Goal: Task Accomplishment & Management: Manage account settings

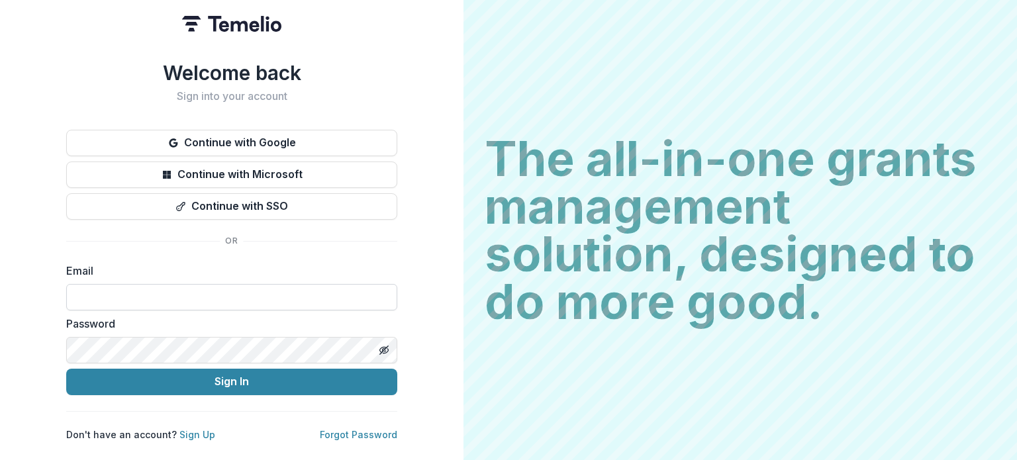
click at [225, 297] on input at bounding box center [231, 297] width 331 height 26
type input "**********"
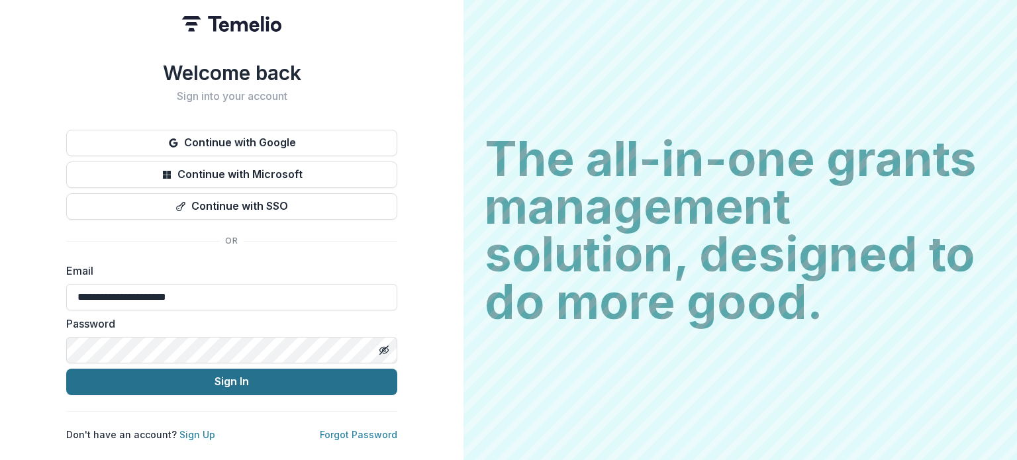
click at [254, 378] on button "Sign In" at bounding box center [231, 382] width 331 height 26
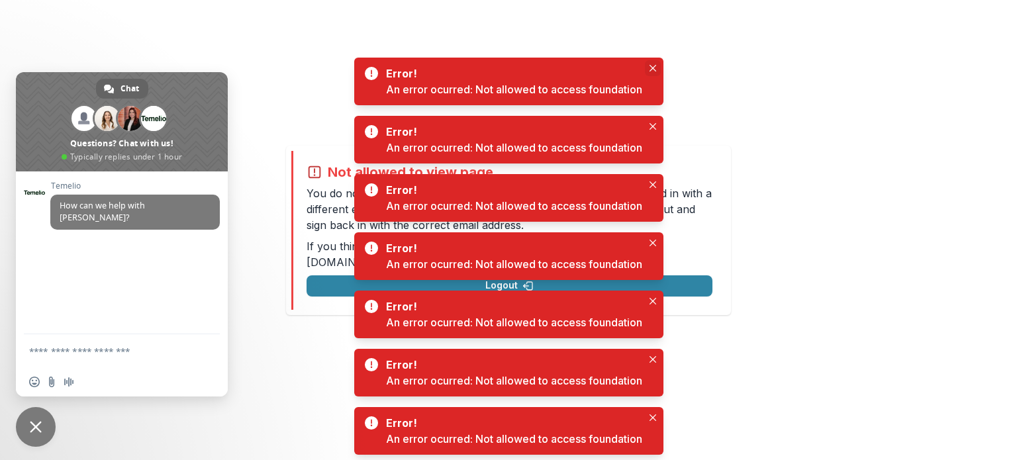
click at [654, 66] on icon "Close" at bounding box center [653, 68] width 7 height 7
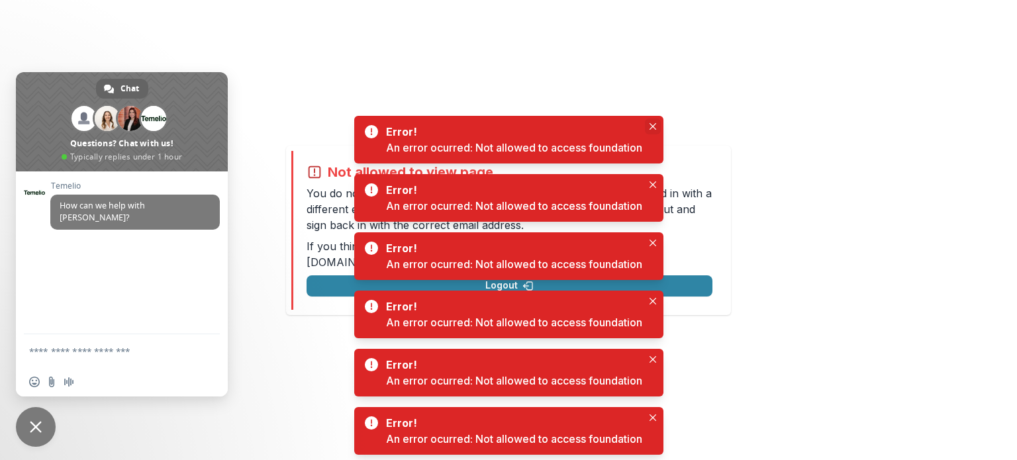
click at [652, 125] on icon "Close" at bounding box center [652, 126] width 7 height 7
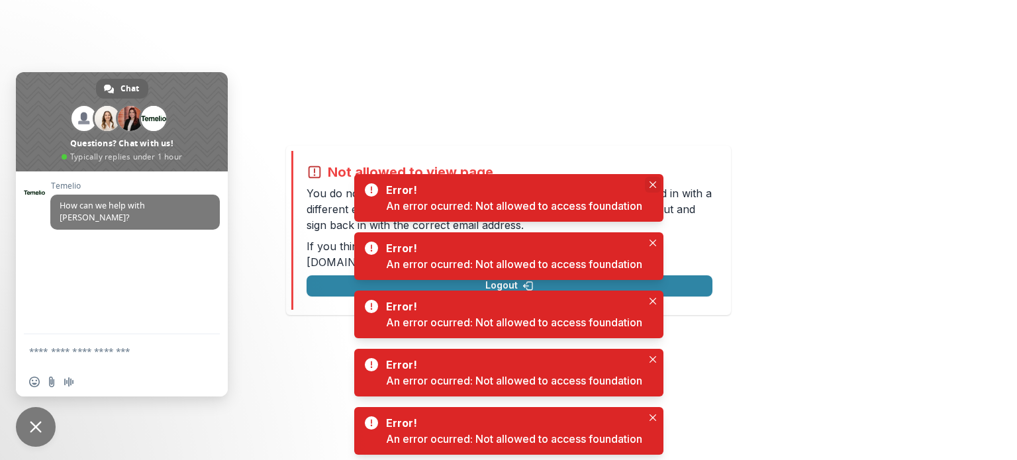
click at [654, 180] on button "Close" at bounding box center [653, 185] width 16 height 16
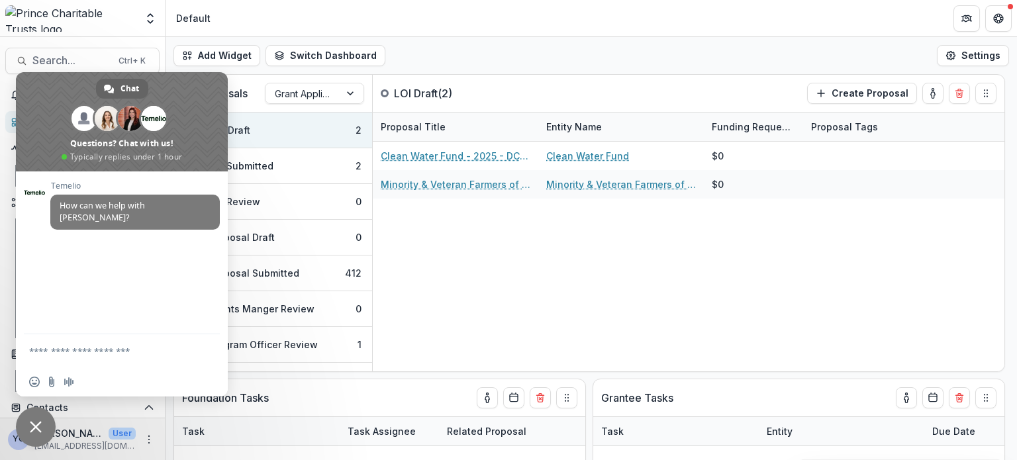
click at [295, 18] on header "Default" at bounding box center [592, 18] width 852 height 36
click at [26, 434] on span "Close chat" at bounding box center [36, 427] width 40 height 40
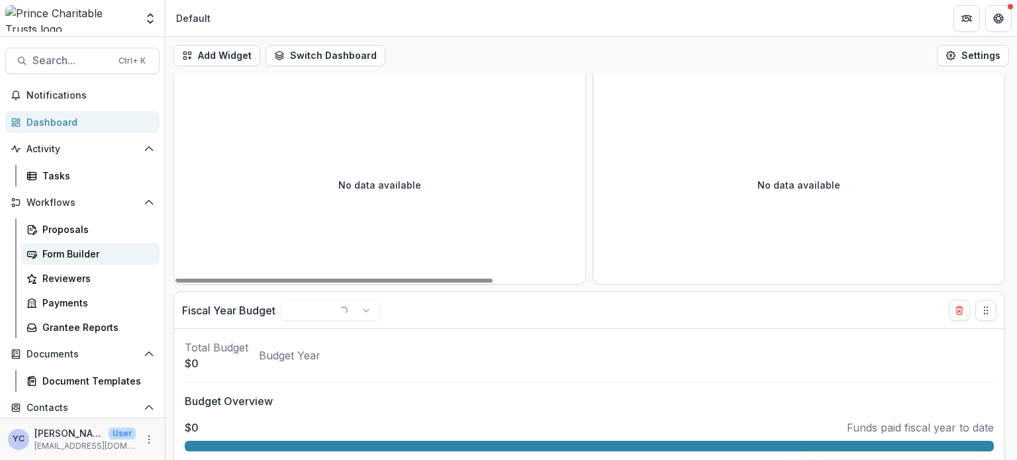
click at [75, 259] on div "Form Builder" at bounding box center [95, 254] width 107 height 14
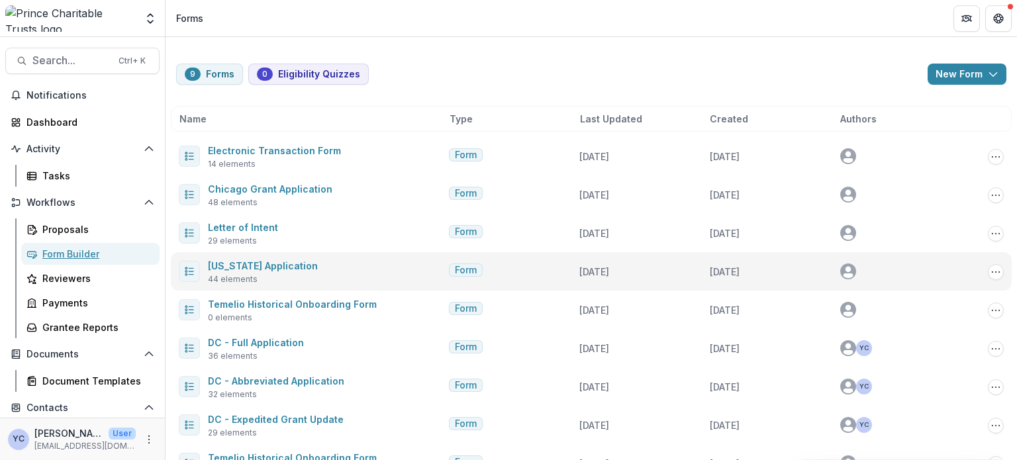
scroll to position [32, 0]
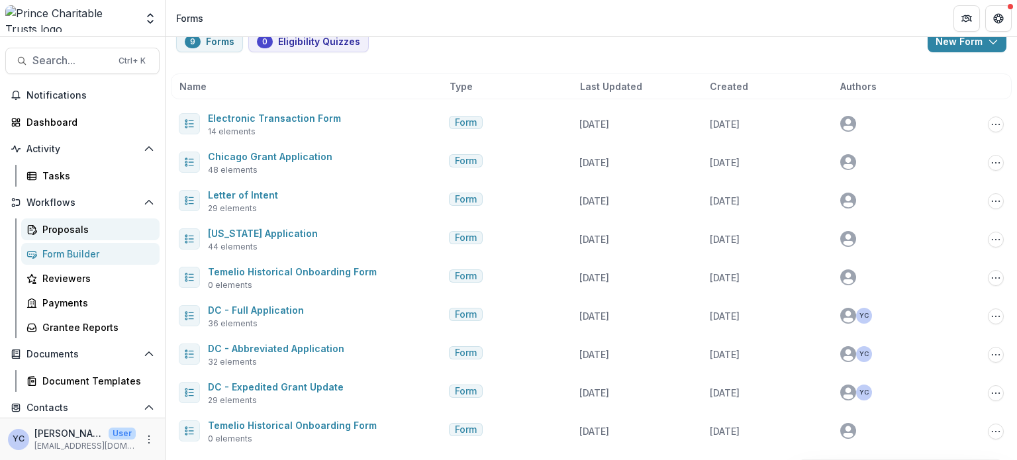
click at [66, 228] on div "Proposals" at bounding box center [95, 230] width 107 height 14
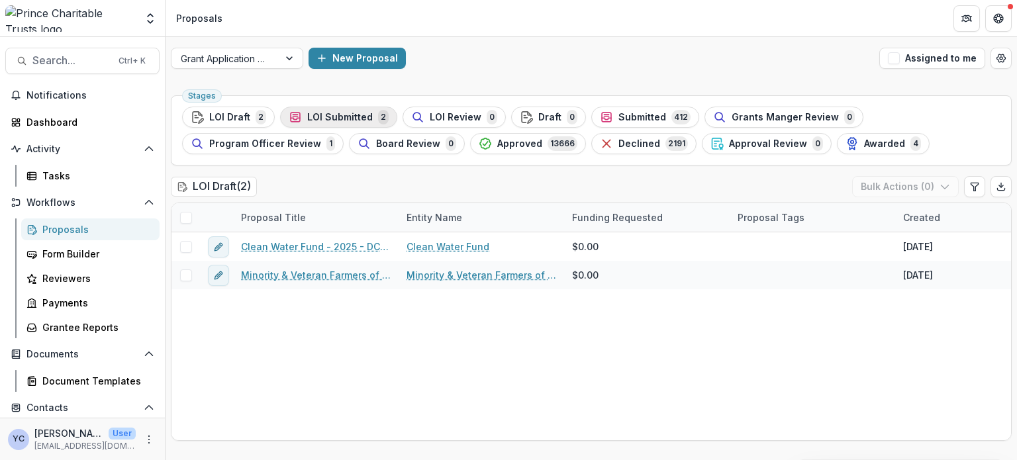
click at [329, 119] on span "LOI Submitted" at bounding box center [340, 117] width 66 height 11
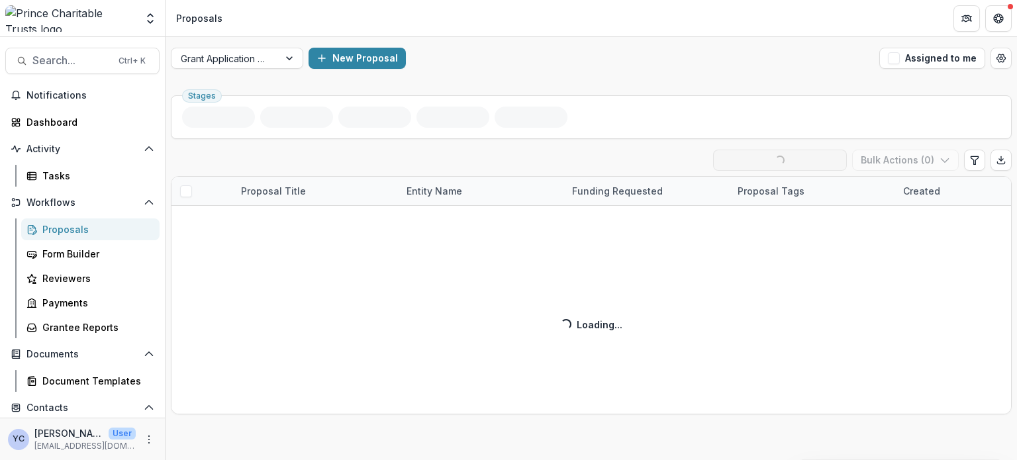
click at [392, 422] on div "Stages LOI Submitted ( 2 ) Loading... Ready for Next Stage Bulk Actions ( 0 ) P…" at bounding box center [592, 275] width 852 height 370
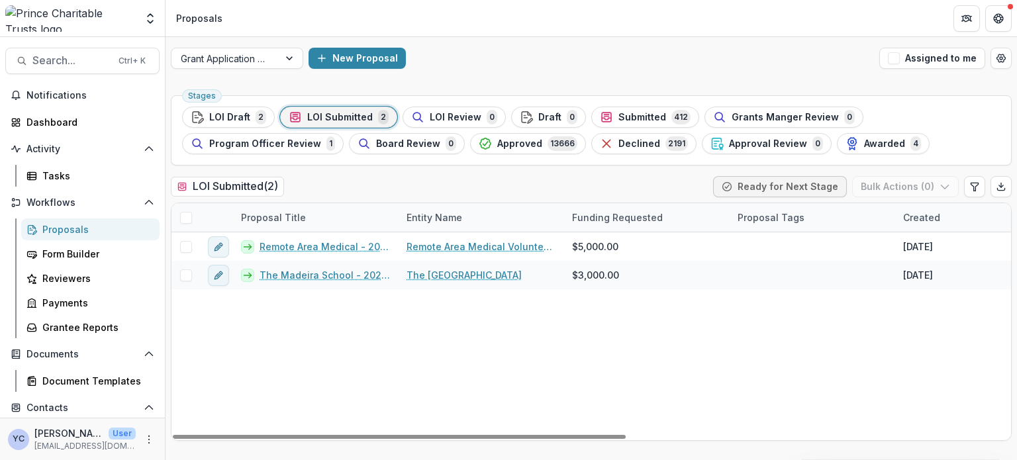
click at [270, 401] on div "Remote Area Medical - 2025 - DC - Abbreviated Application Remote Area Medical V…" at bounding box center [948, 336] width 1552 height 208
click at [212, 388] on div "Remote Area Medical - 2025 - DC - Abbreviated Application Remote Area Medical V…" at bounding box center [948, 336] width 1552 height 208
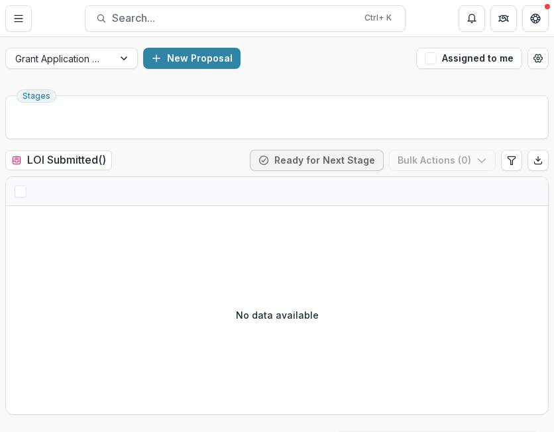
click at [307, 74] on div "Grant Application Process New Proposal Assigned to me" at bounding box center [277, 58] width 554 height 42
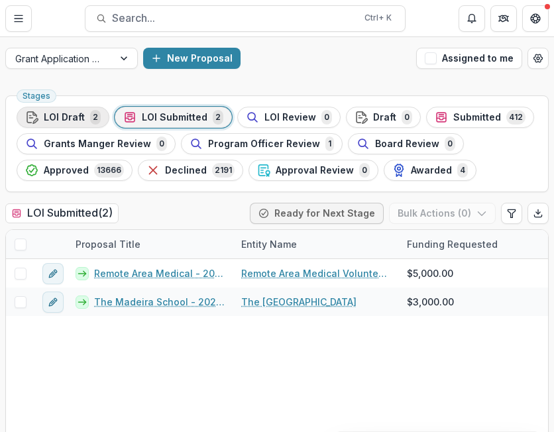
click at [67, 115] on span "LOI Draft" at bounding box center [64, 117] width 41 height 11
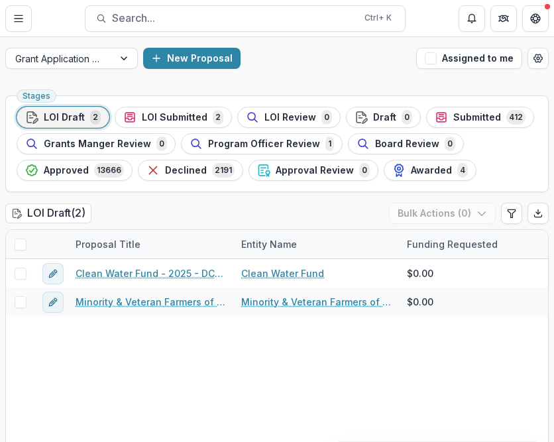
scroll to position [30, 0]
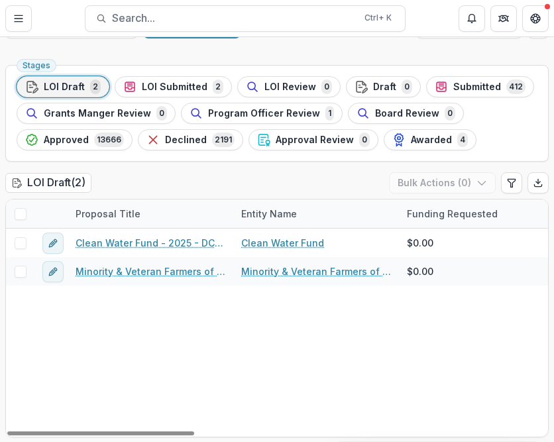
drag, startPoint x: 156, startPoint y: 87, endPoint x: 126, endPoint y: 327, distance: 242.2
click at [162, 83] on span "LOI Submitted" at bounding box center [175, 86] width 66 height 11
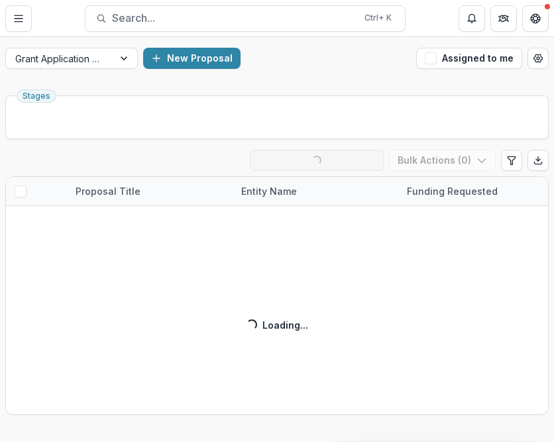
click at [220, 415] on div "Stages LOI Submitted ( 2 ) Loading... Ready for Next Stage Bulk Actions ( 0 ) P…" at bounding box center [277, 266] width 554 height 352
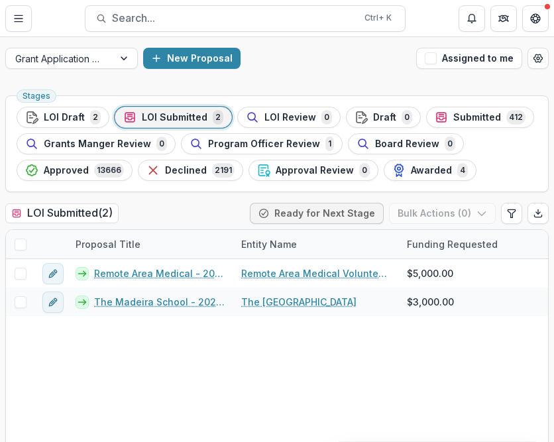
click at [274, 68] on div "New Proposal" at bounding box center [277, 58] width 268 height 21
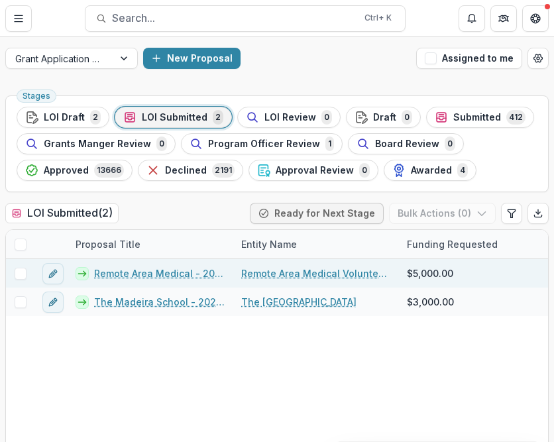
click at [162, 275] on link "Remote Area Medical - 2025 - DC - Abbreviated Application" at bounding box center [159, 273] width 131 height 14
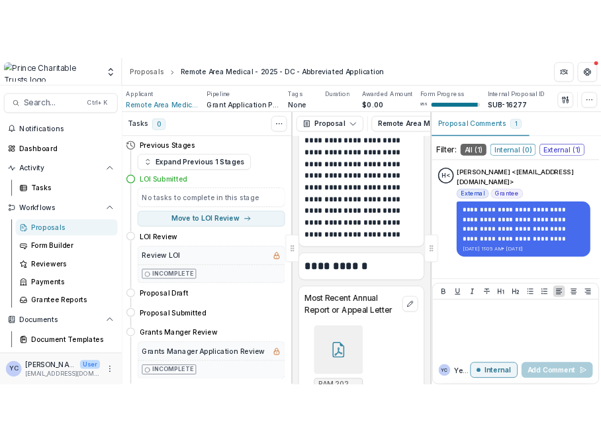
scroll to position [2960, 0]
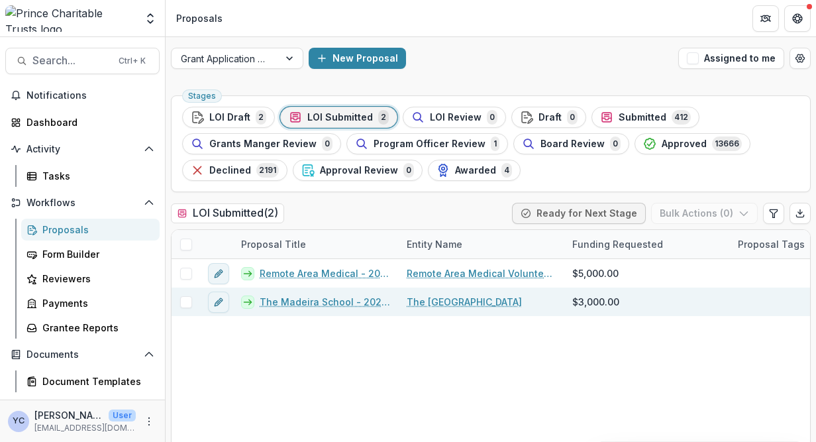
click at [292, 304] on link "The Madeira School - 2025 - DC - Abbreviated Application" at bounding box center [325, 302] width 131 height 14
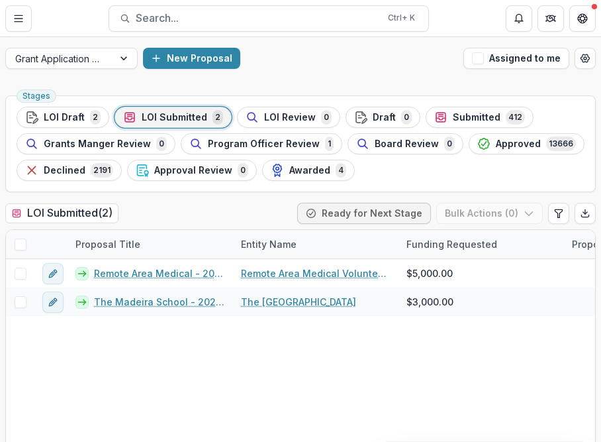
click at [68, 109] on button "LOI Draft 2" at bounding box center [63, 117] width 93 height 21
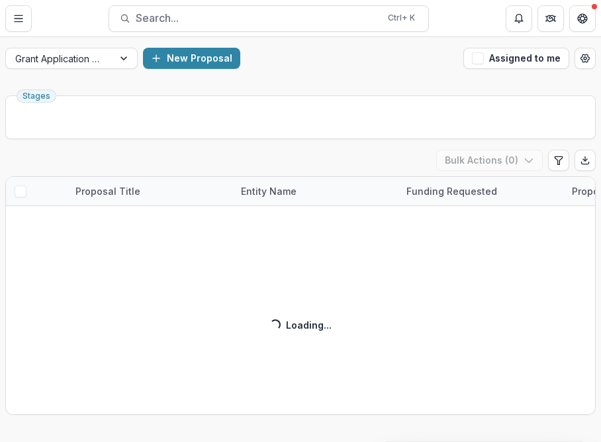
click at [155, 390] on div "LOI Draft ( 2 ) Bulk Actions ( 0 ) Proposal Title Entity Name Funding Requested…" at bounding box center [300, 282] width 591 height 265
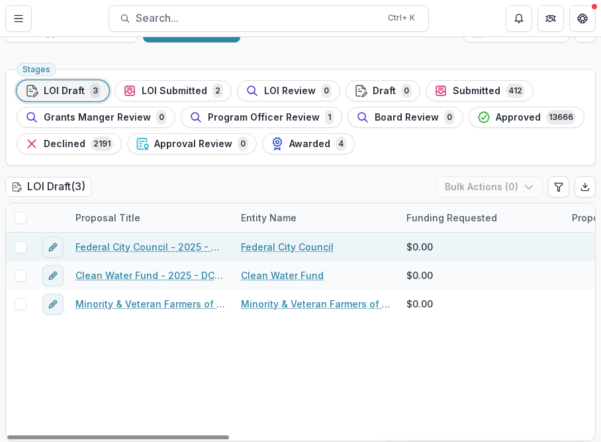
click at [126, 244] on link "Federal City Council - 2025 - DC - Full Application" at bounding box center [150, 247] width 150 height 14
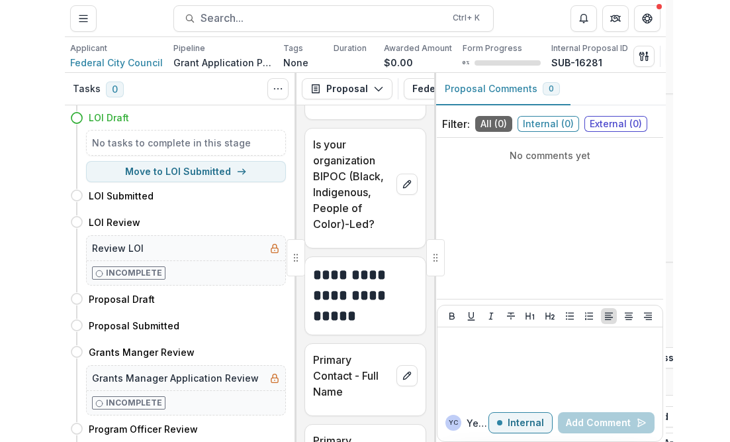
scroll to position [1711, 0]
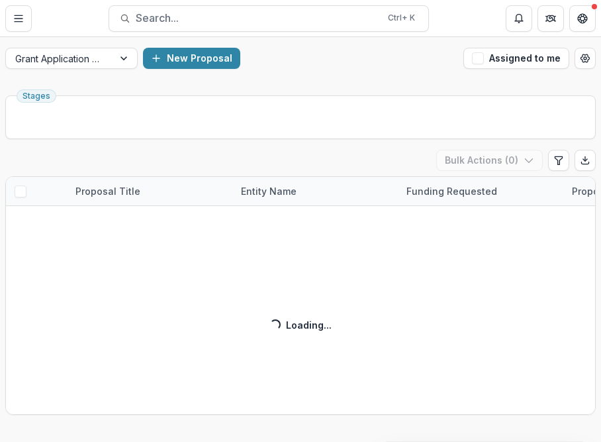
click at [255, 364] on div "LOI Draft ( 3 ) Bulk Actions ( 0 ) Proposal Title Entity Name Funding Requested…" at bounding box center [300, 282] width 591 height 265
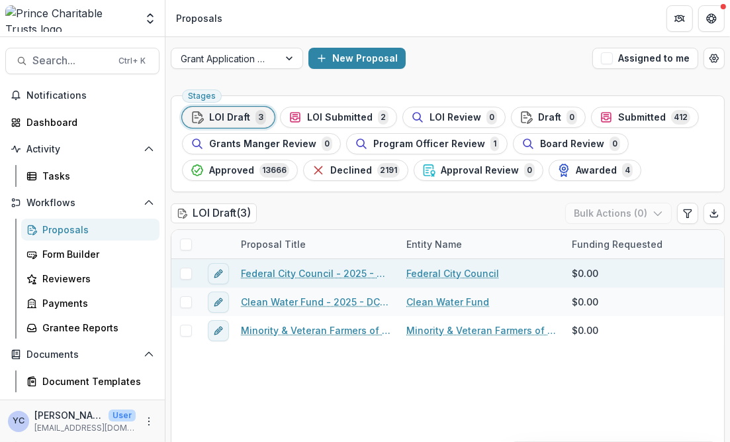
click at [306, 270] on link "Federal City Council - 2025 - DC - Full Application" at bounding box center [316, 273] width 150 height 14
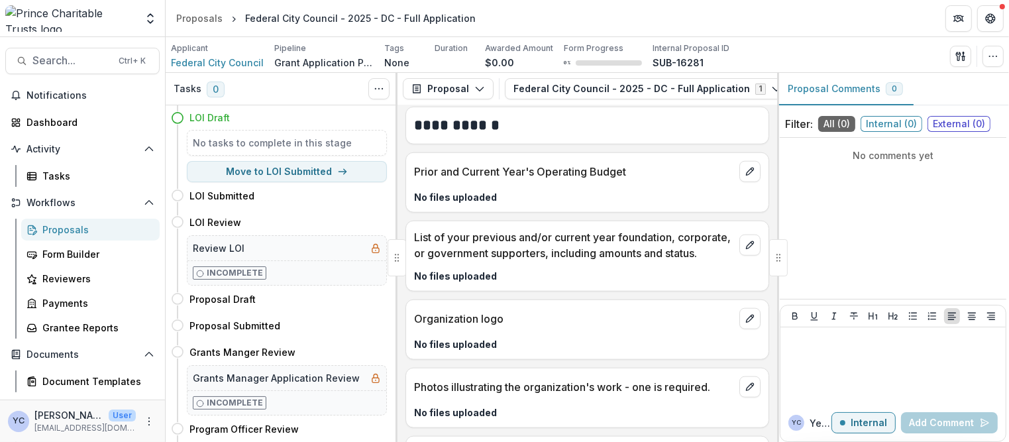
scroll to position [1483, 0]
click at [234, 65] on span "Federal City Council" at bounding box center [217, 63] width 93 height 14
